Goal: Information Seeking & Learning: Learn about a topic

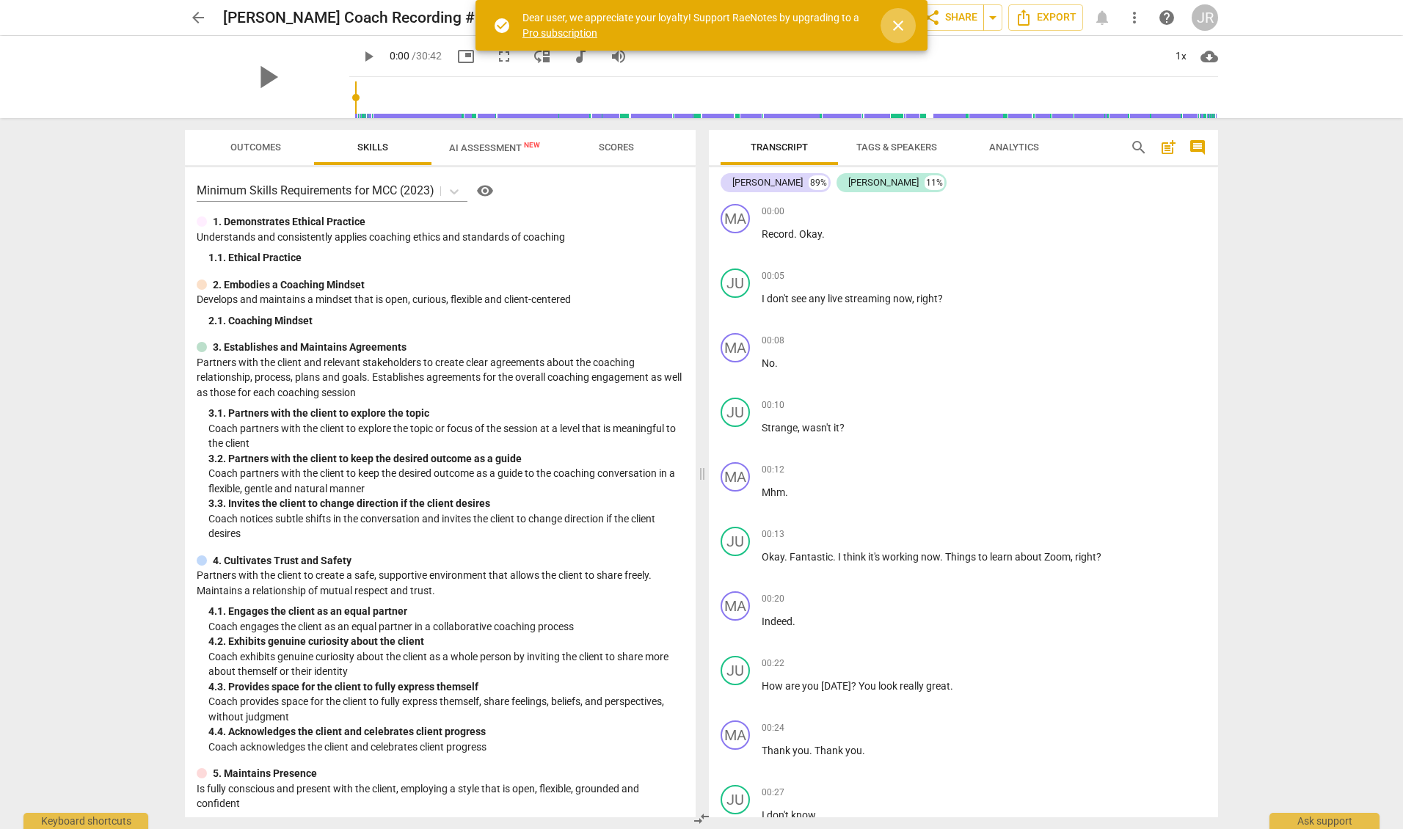
click at [901, 22] on span "close" at bounding box center [899, 26] width 18 height 18
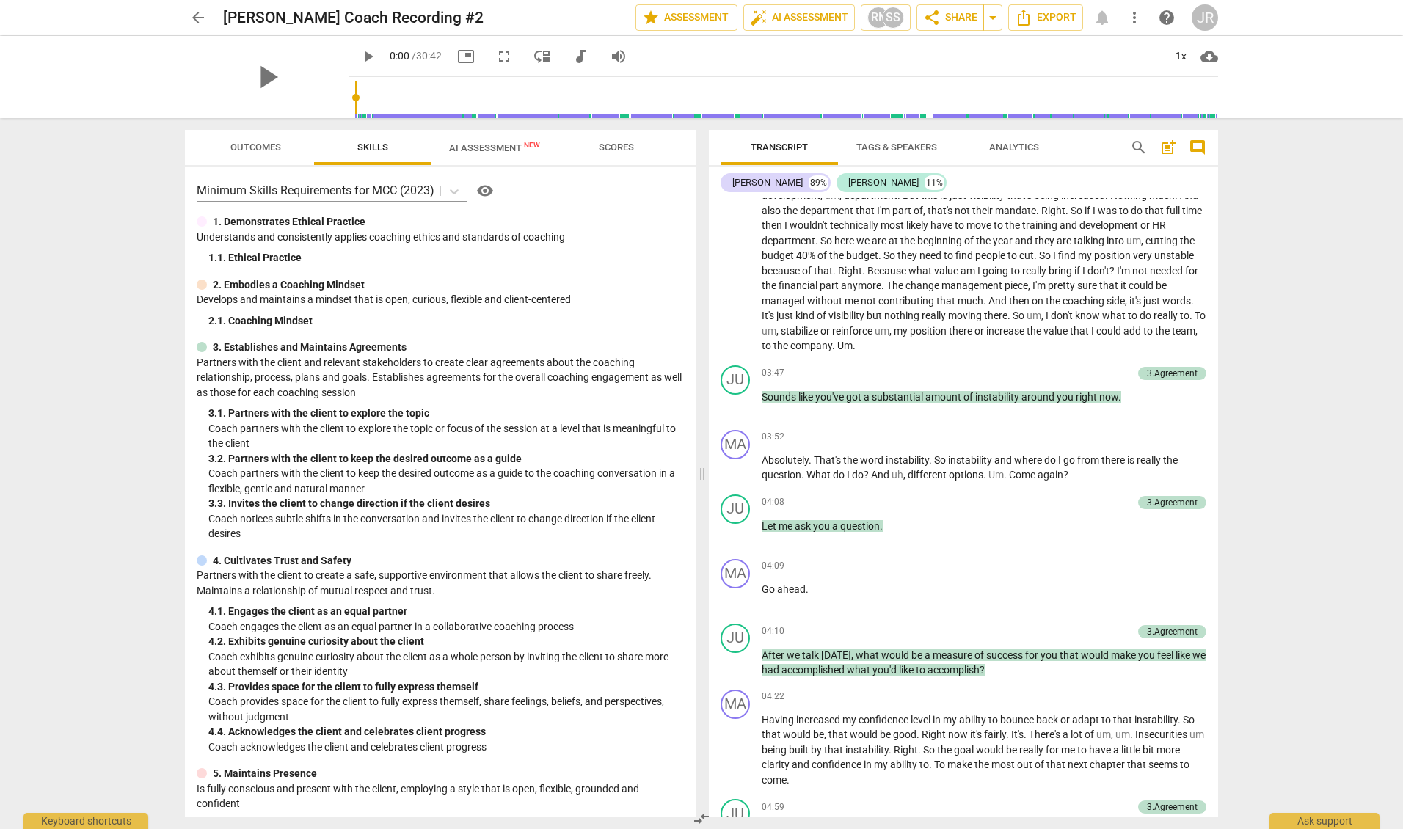
scroll to position [1028, 0]
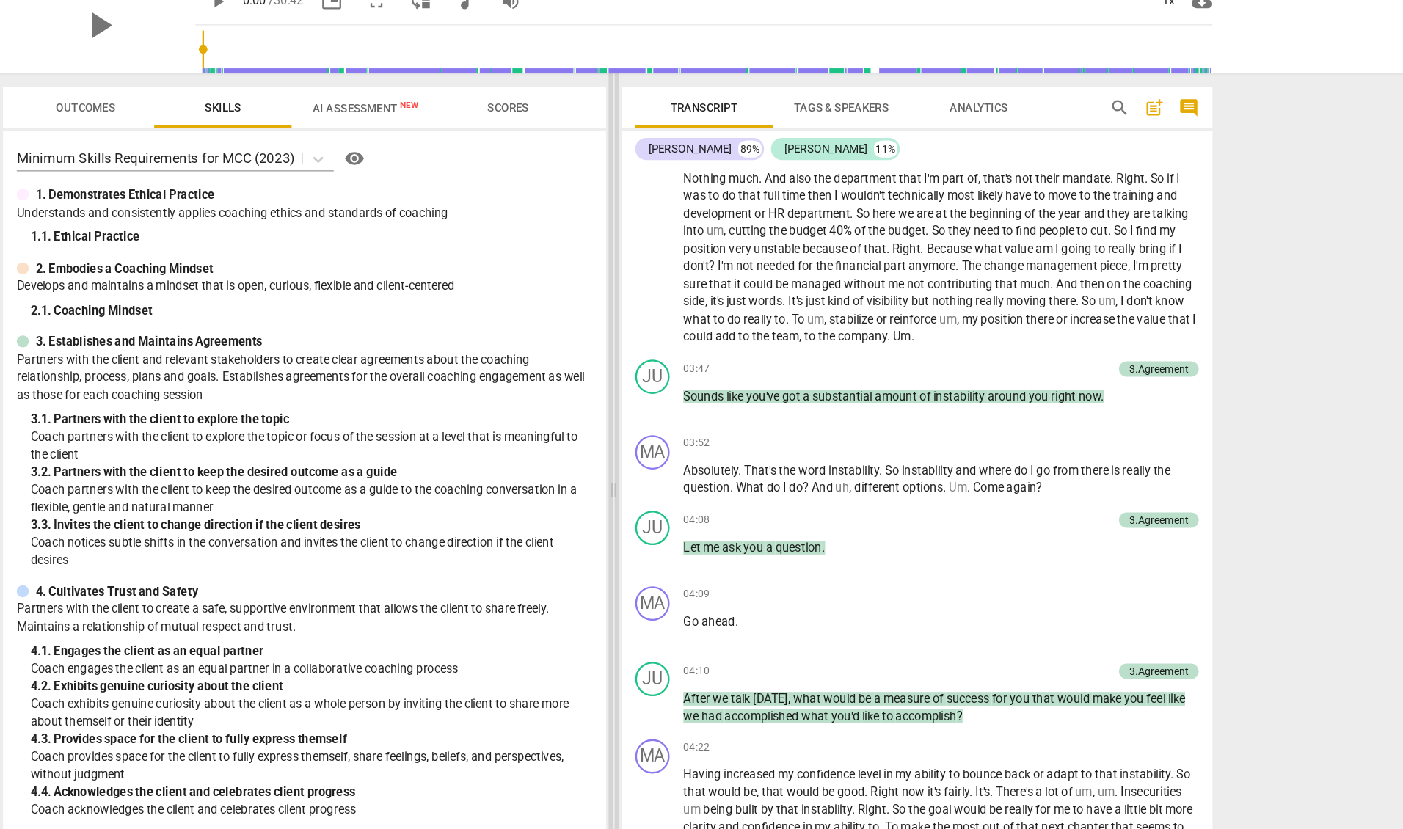
drag, startPoint x: 702, startPoint y: 235, endPoint x: 706, endPoint y: 280, distance: 45.0
click at [706, 280] on span at bounding box center [706, 473] width 9 height 711
click at [1253, 259] on div "arrow_back [PERSON_NAME] Coach Recording #2 edit star Assessment auto_fix_high …" at bounding box center [701, 414] width 1403 height 829
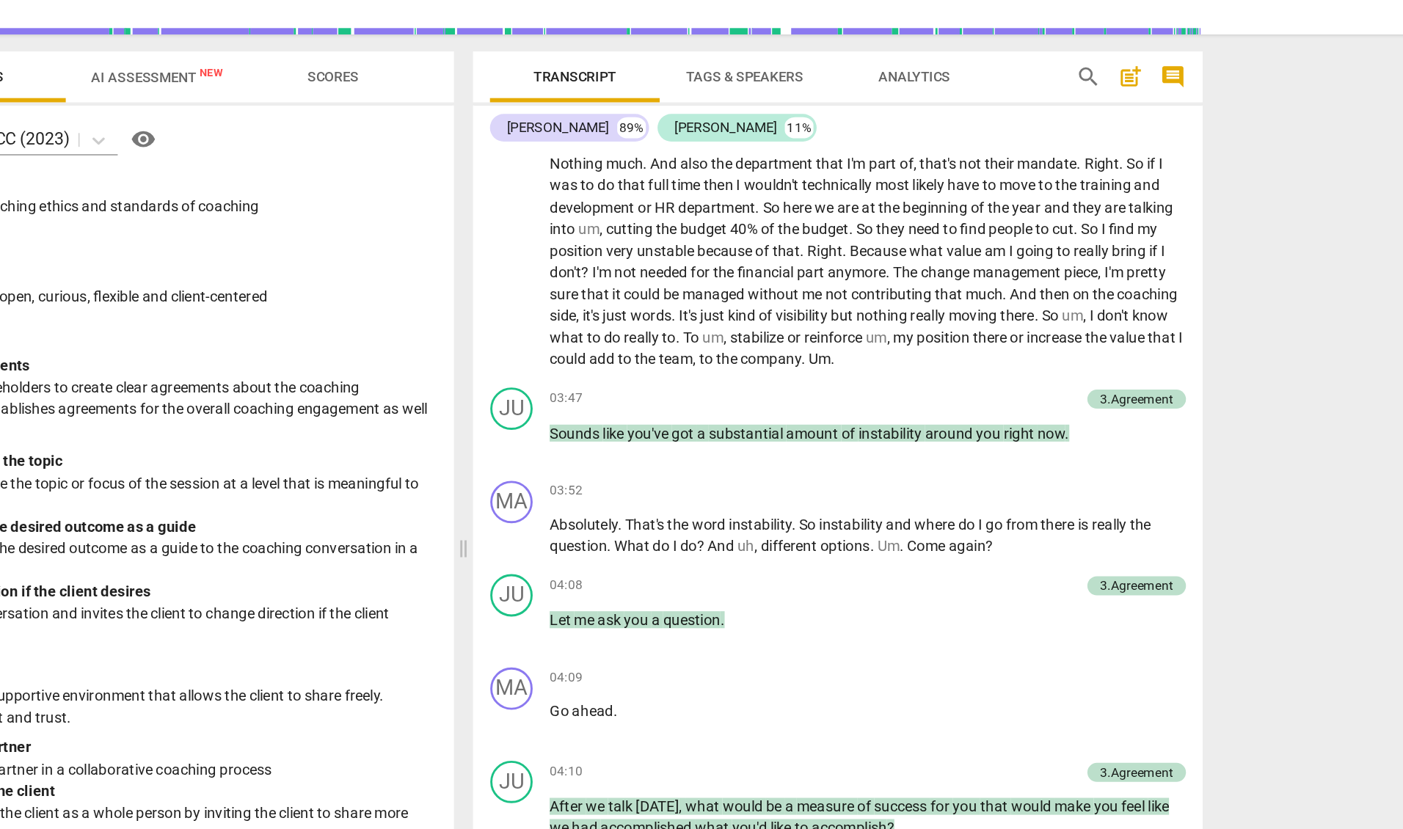
drag, startPoint x: 1253, startPoint y: 259, endPoint x: 1350, endPoint y: 258, distance: 97.6
click at [1350, 258] on div "arrow_back [PERSON_NAME] Coach Recording #2 edit star Assessment auto_fix_high …" at bounding box center [701, 414] width 1403 height 829
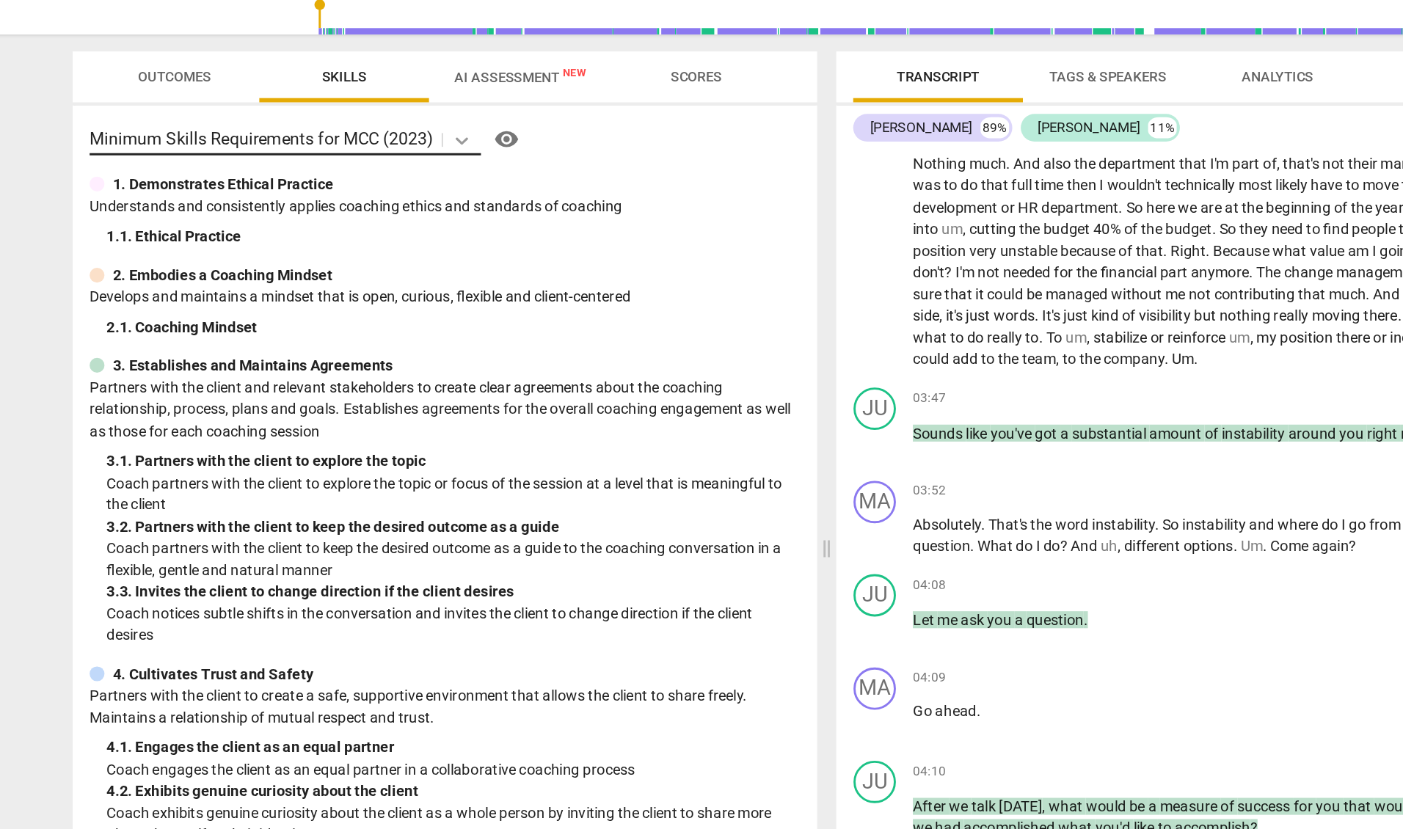
click at [455, 194] on icon at bounding box center [454, 191] width 15 height 15
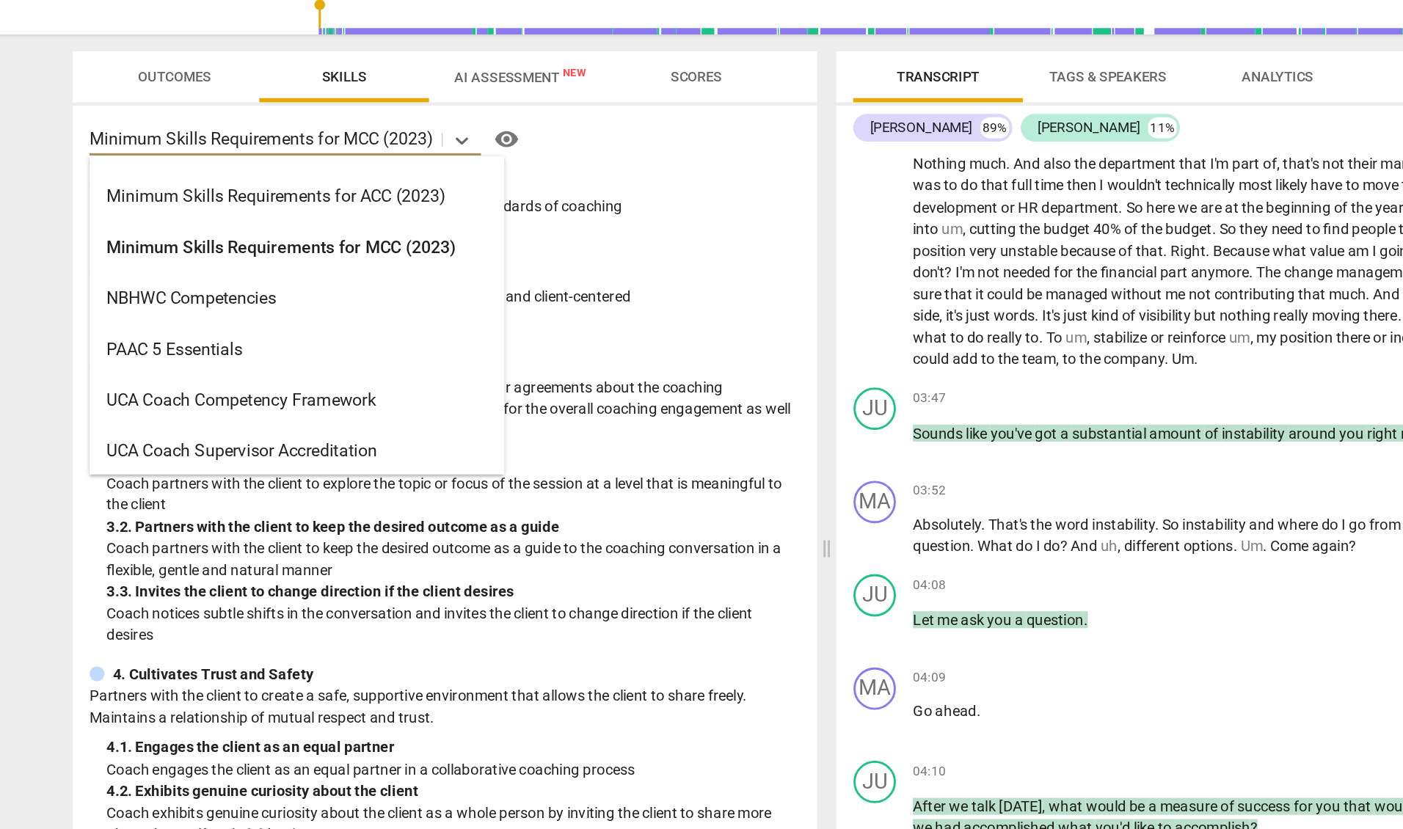
scroll to position [349, 0]
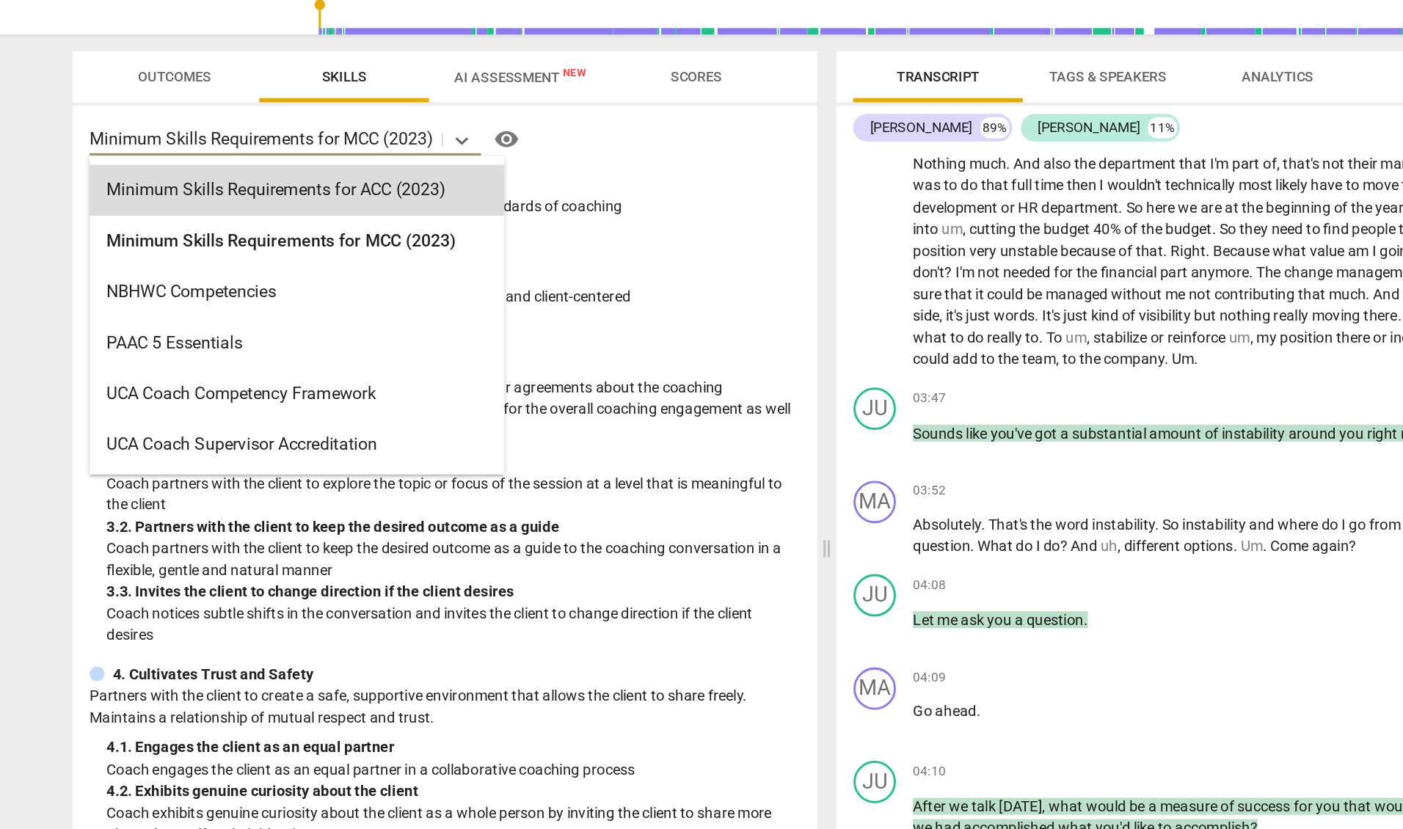
click at [575, 153] on span "Scores" at bounding box center [616, 148] width 117 height 20
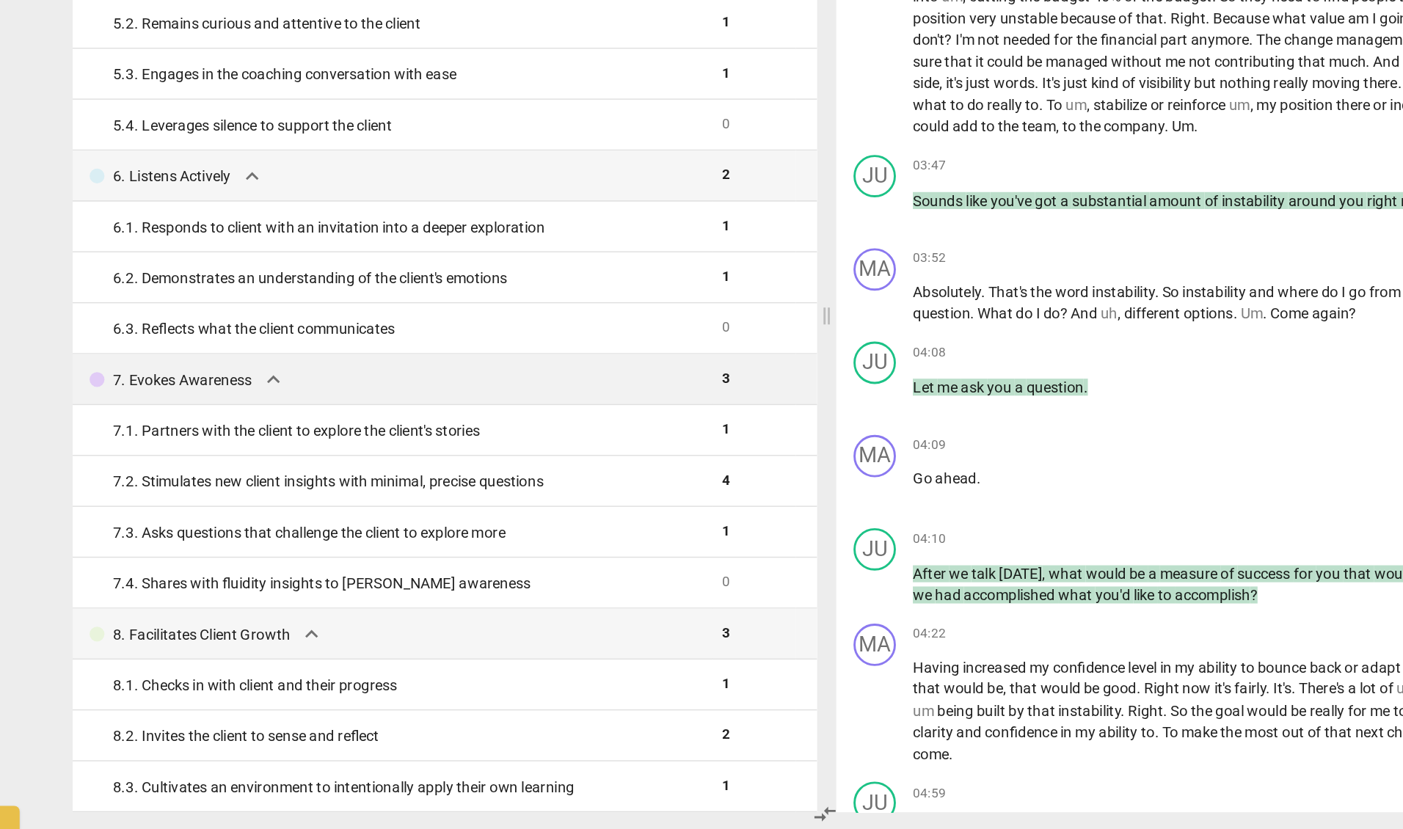
scroll to position [0, 0]
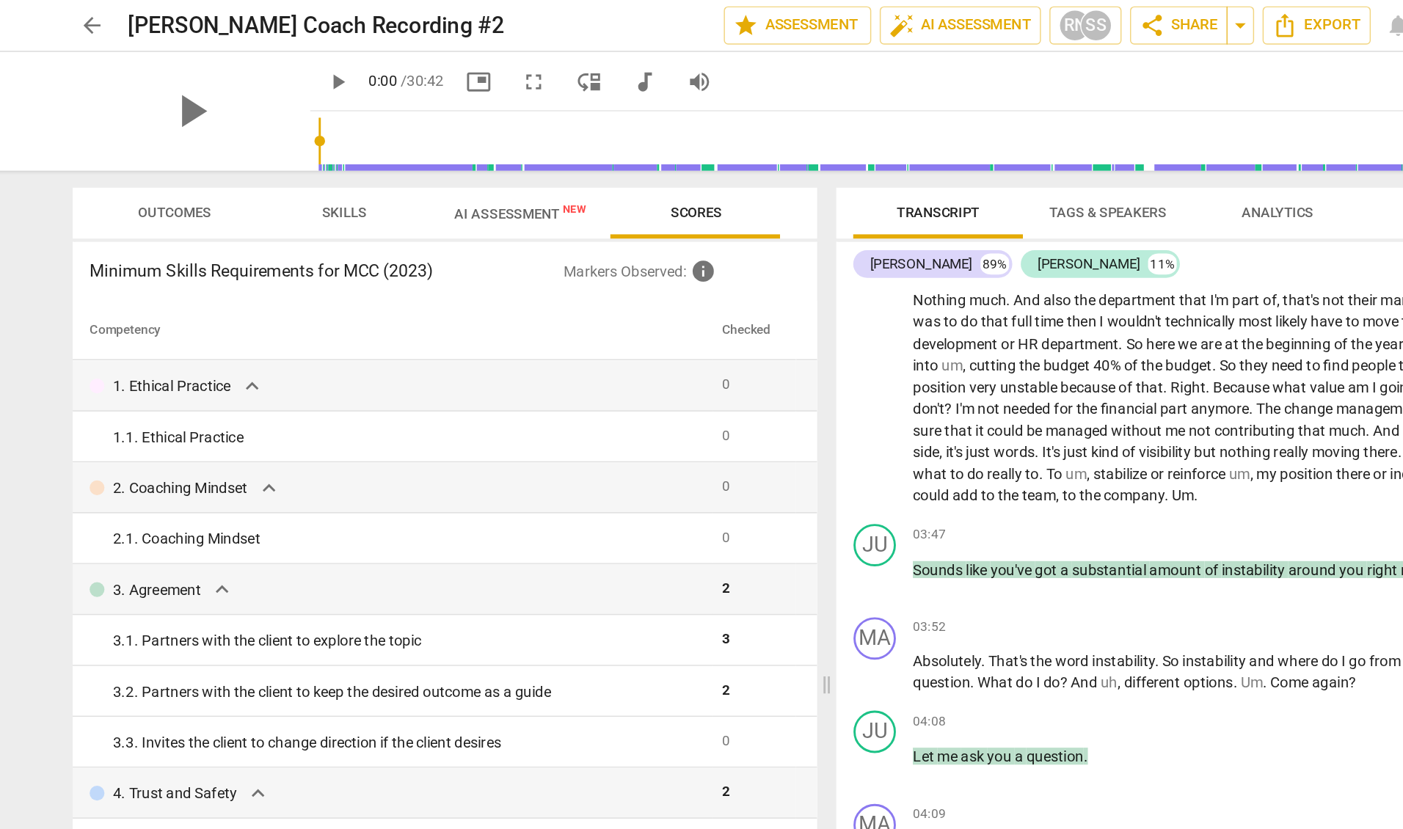
click at [247, 145] on span "Outcomes" at bounding box center [255, 147] width 51 height 11
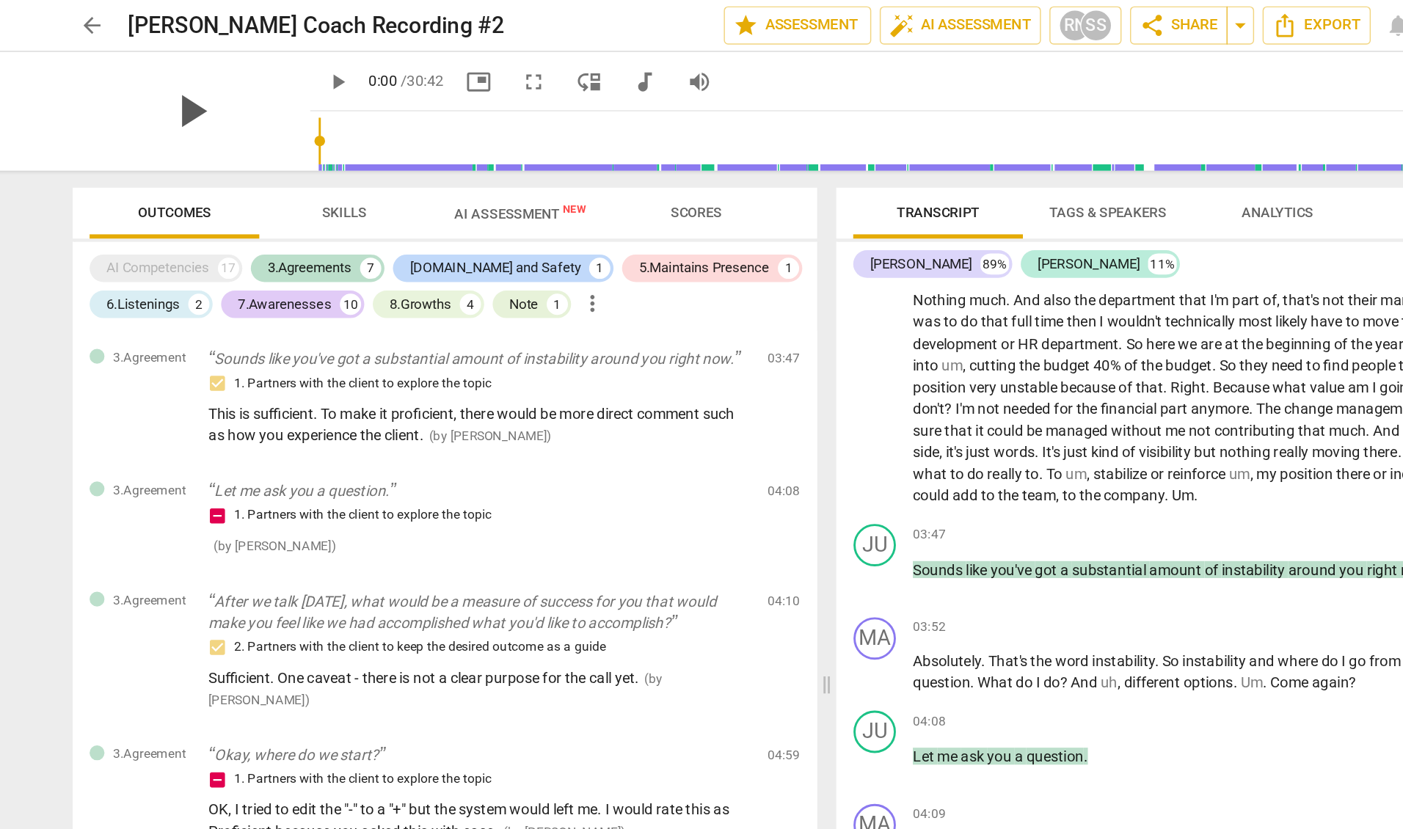
click at [256, 80] on span "play_arrow" at bounding box center [267, 77] width 38 height 38
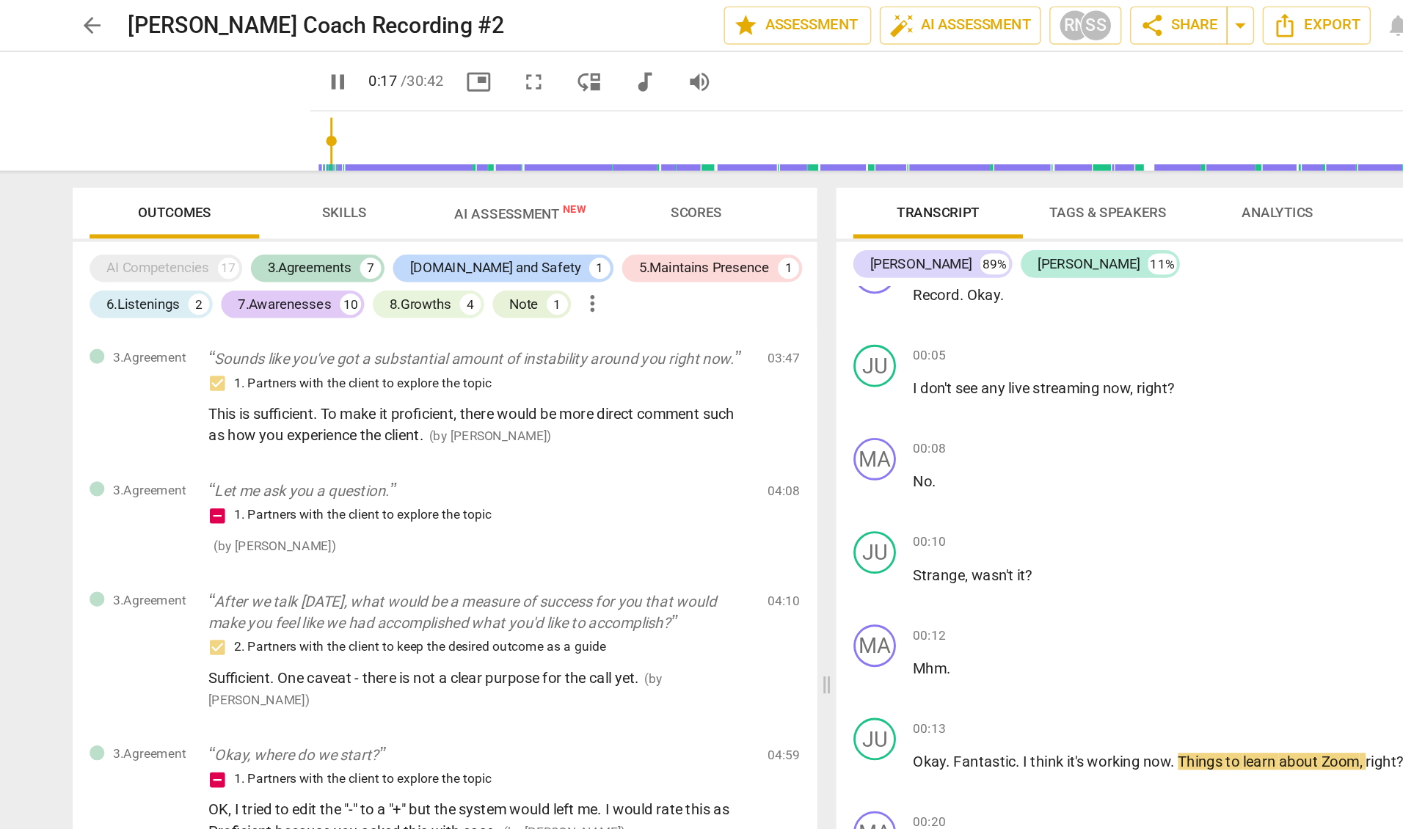
click at [360, 64] on span "pause" at bounding box center [369, 57] width 18 height 18
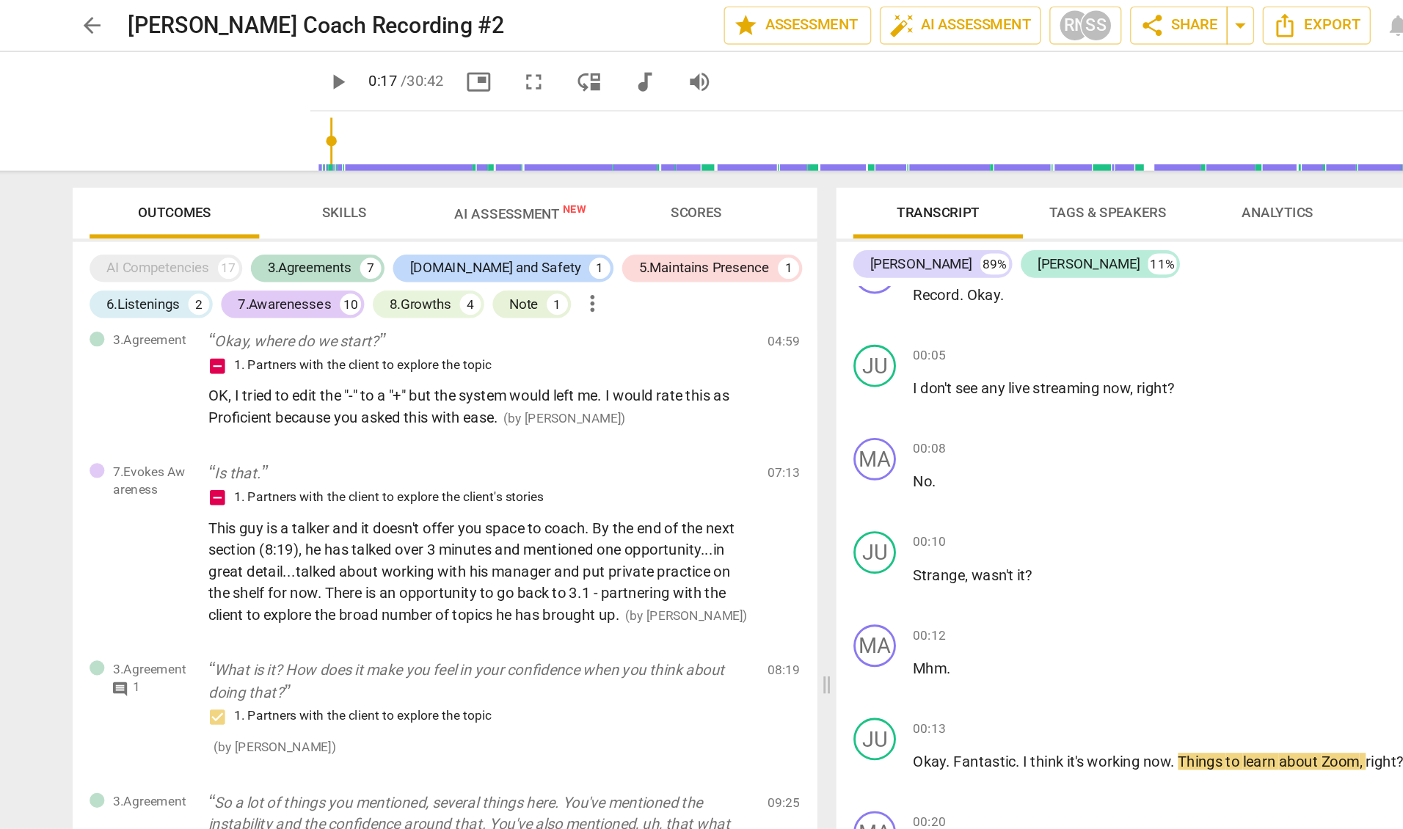
scroll to position [288, 0]
click at [483, 152] on span "AI Assessment New" at bounding box center [494, 147] width 91 height 11
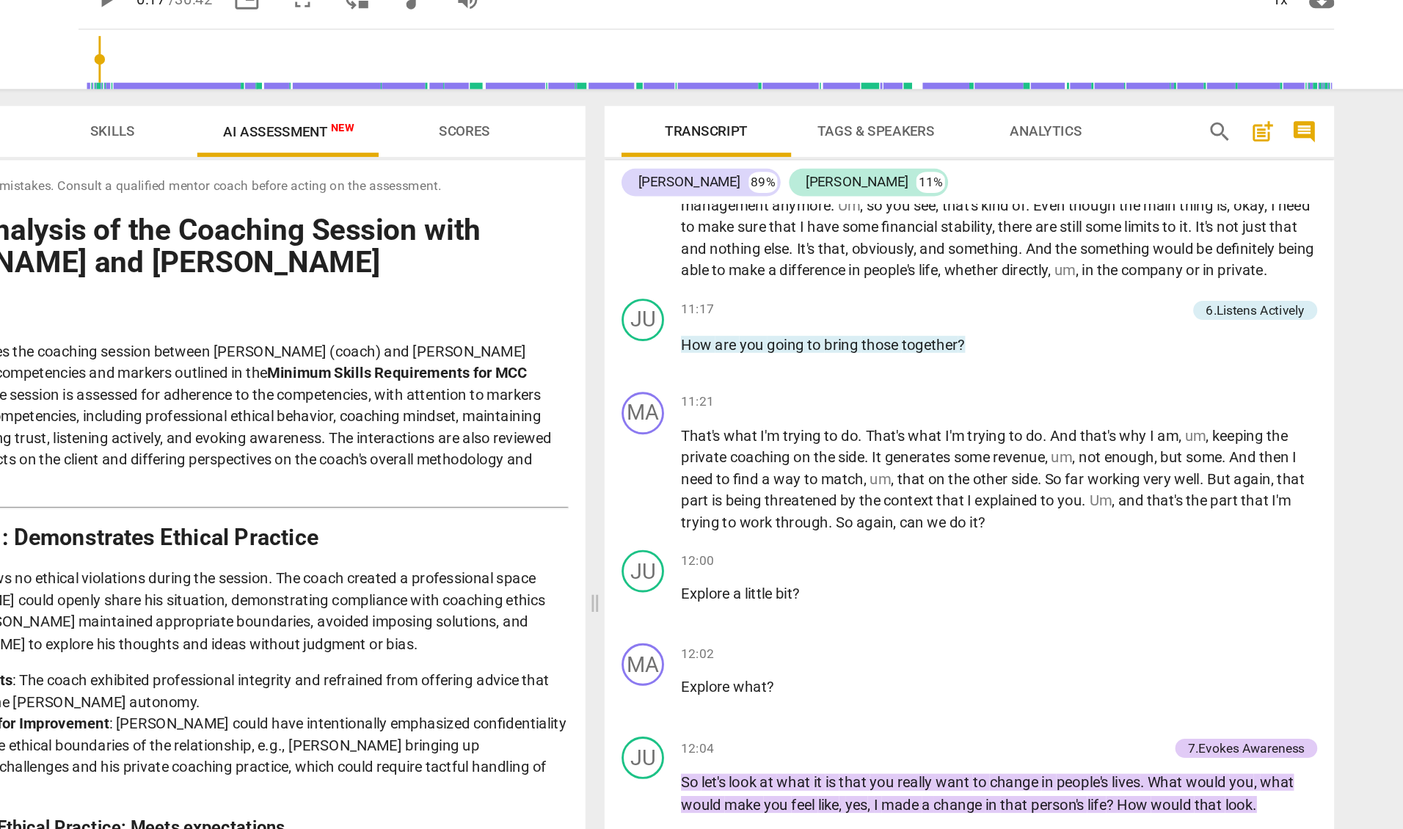
scroll to position [2768, 0]
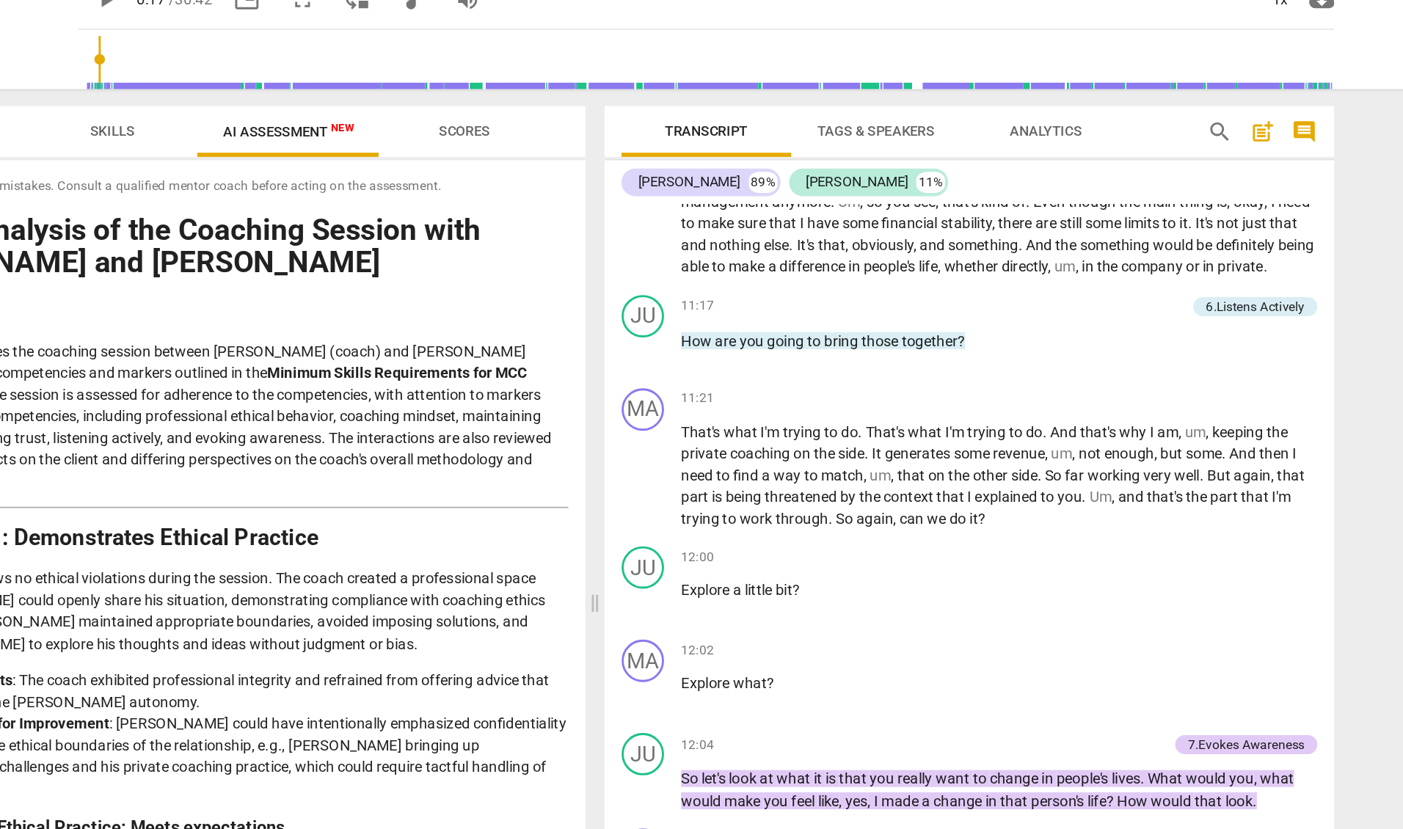
type input "18"
